Goal: Task Accomplishment & Management: Manage account settings

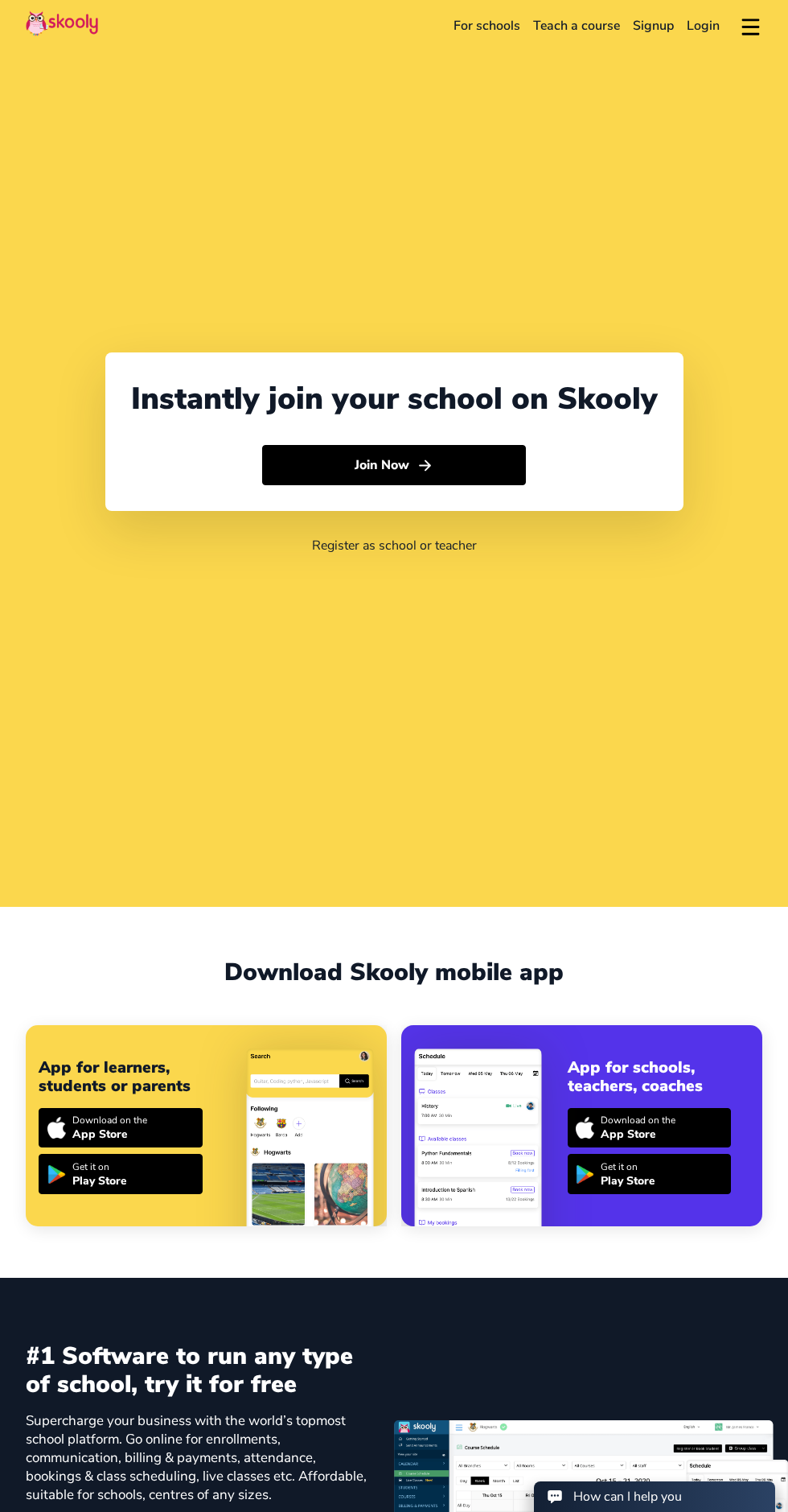
select select "91"
select select "[GEOGRAPHIC_DATA]"
select select "[GEOGRAPHIC_DATA]/[GEOGRAPHIC_DATA]"
click at [703, 32] on link "Login" at bounding box center [703, 25] width 45 height 26
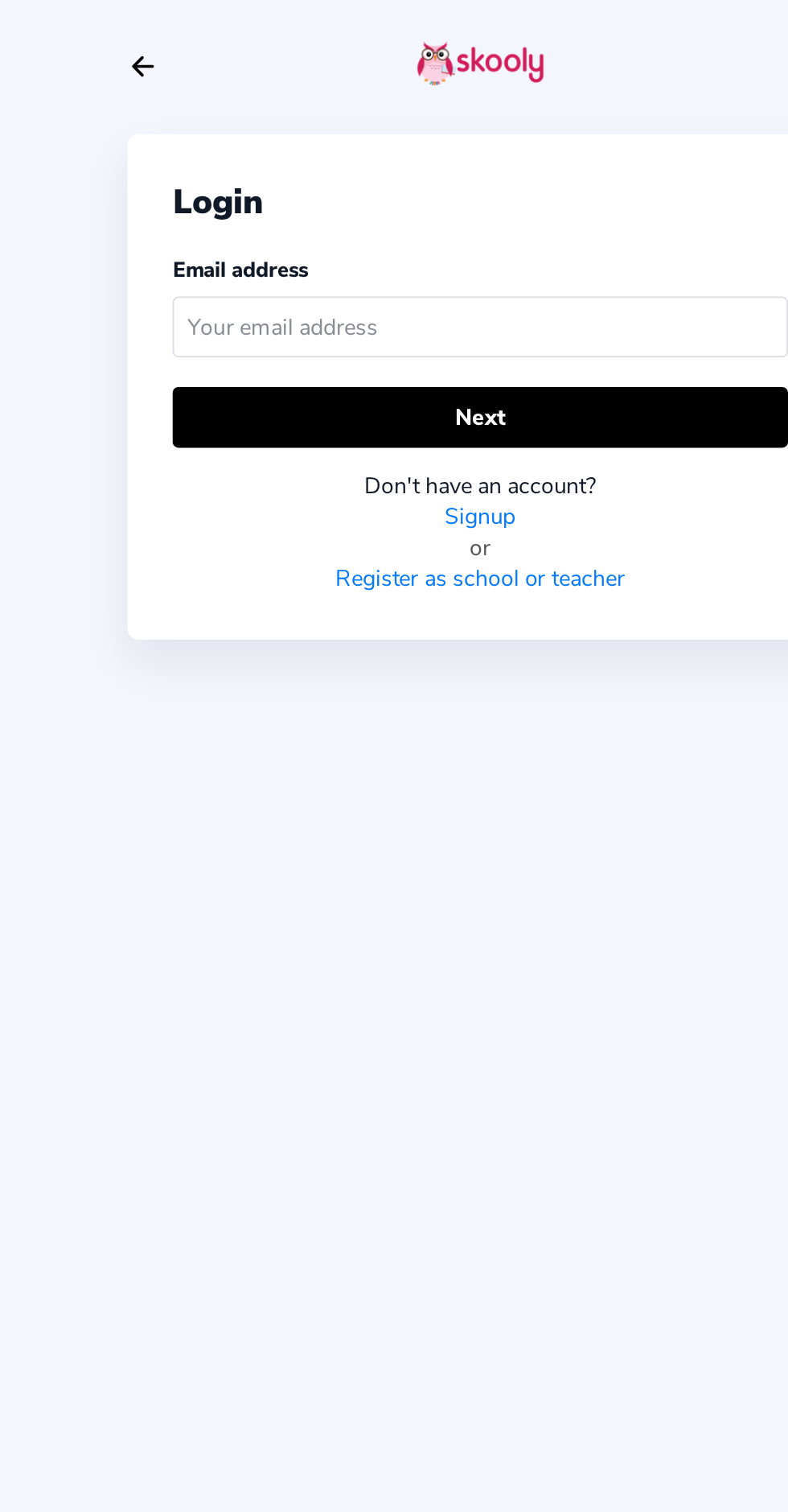
click at [274, 190] on input "text" at bounding box center [394, 186] width 350 height 35
type input "[EMAIL_ADDRESS][DOMAIN_NAME]"
click at [284, 223] on button "Next" at bounding box center [394, 238] width 350 height 35
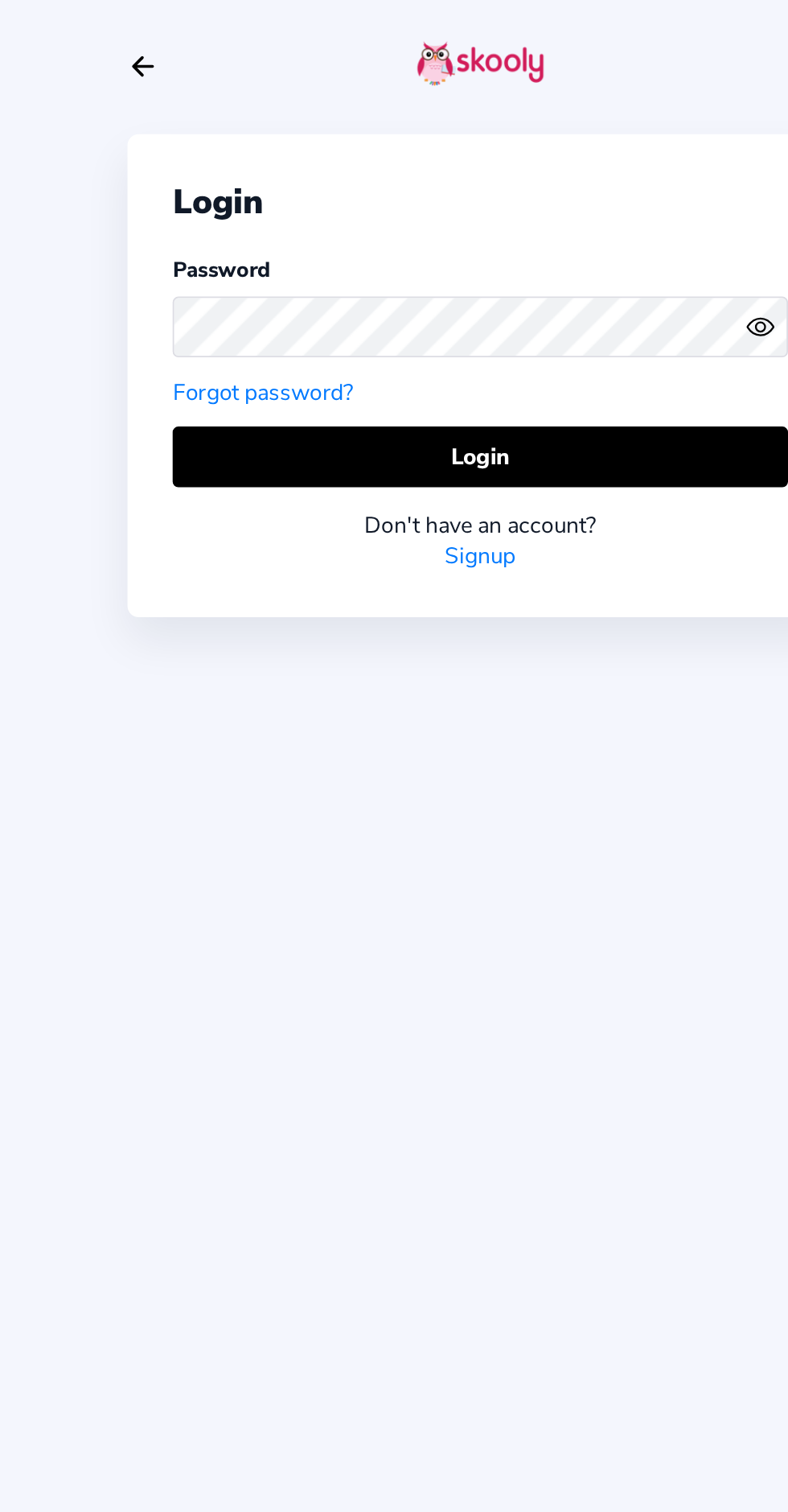
click at [464, 250] on button "Login" at bounding box center [394, 259] width 350 height 35
click at [288, 263] on button "Login" at bounding box center [394, 259] width 350 height 35
click at [549, 187] on icon "Eye" at bounding box center [554, 186] width 17 height 17
click at [431, 248] on button "Login" at bounding box center [394, 259] width 350 height 35
